Goal: Task Accomplishment & Management: Complete application form

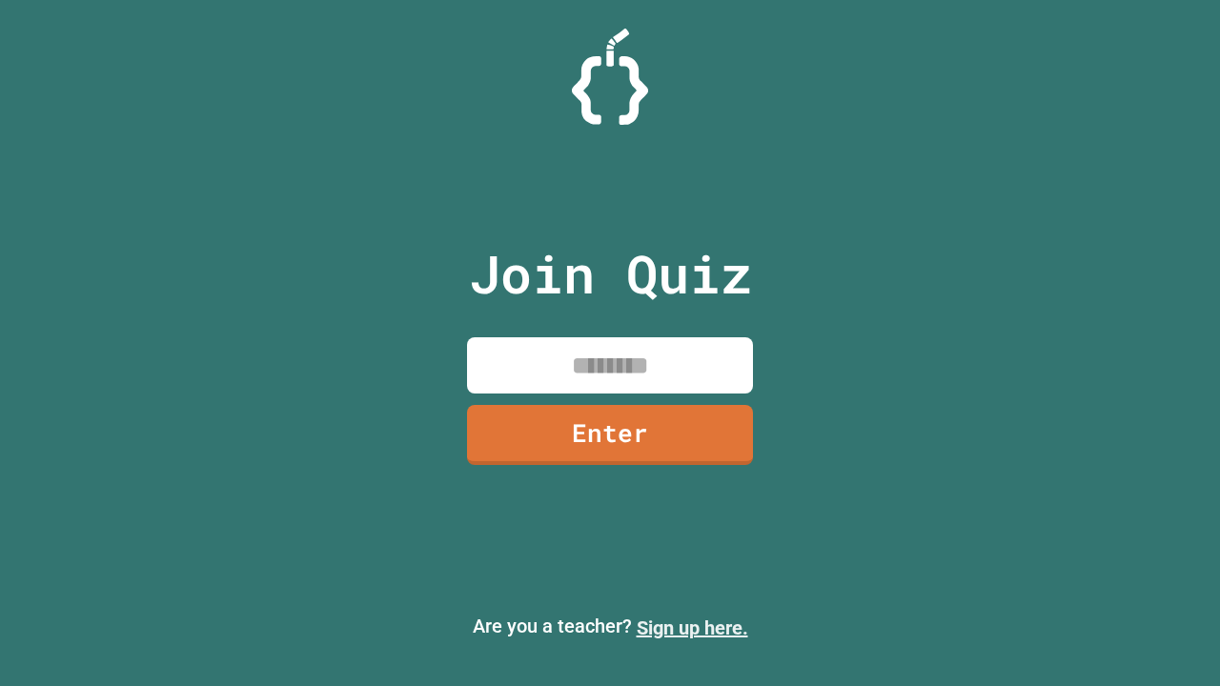
click at [692, 628] on link "Sign up here." at bounding box center [693, 628] width 112 height 23
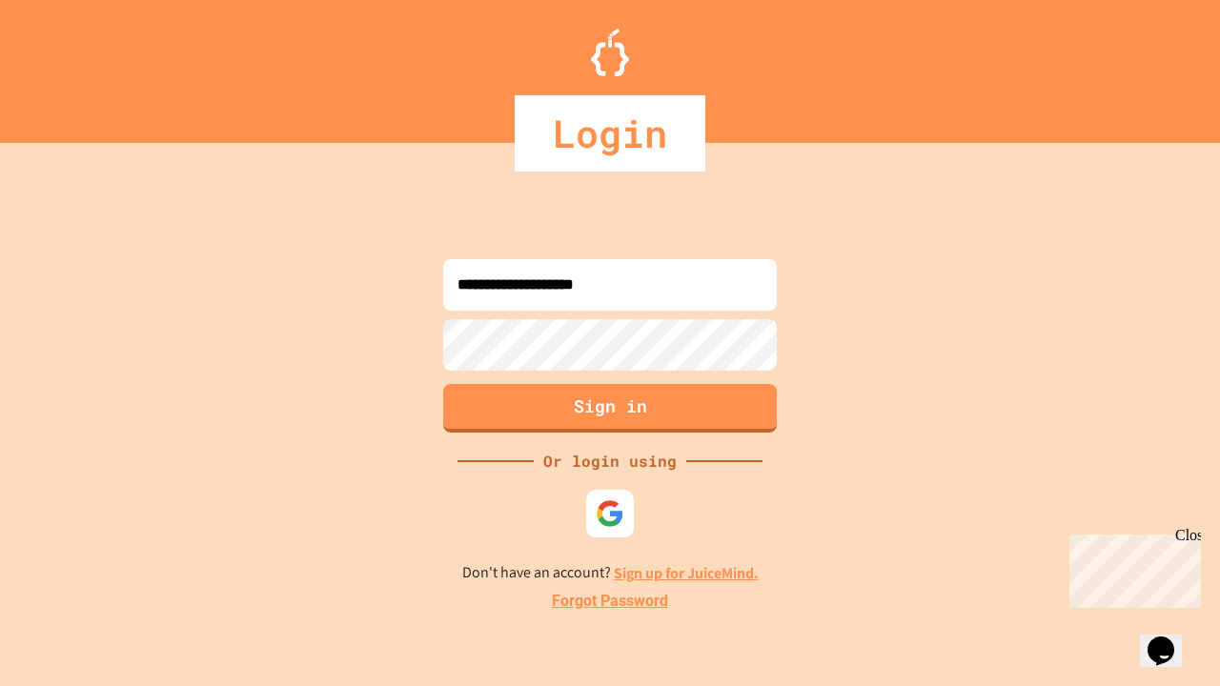
type input "**********"
